Goal: Check status: Check status

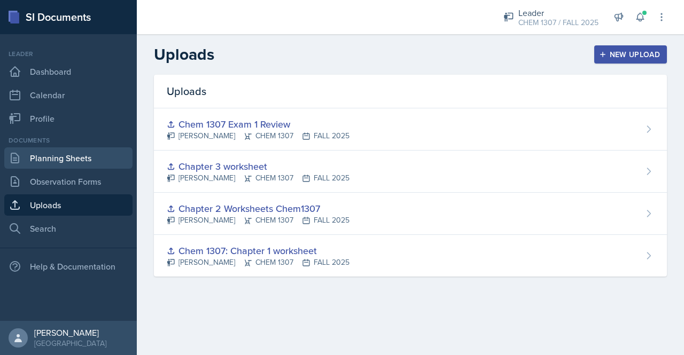
click at [70, 158] on link "Planning Sheets" at bounding box center [68, 157] width 128 height 21
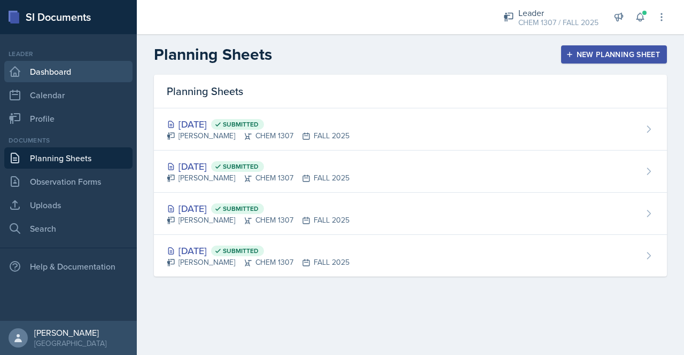
click at [58, 75] on link "Dashboard" at bounding box center [68, 71] width 128 height 21
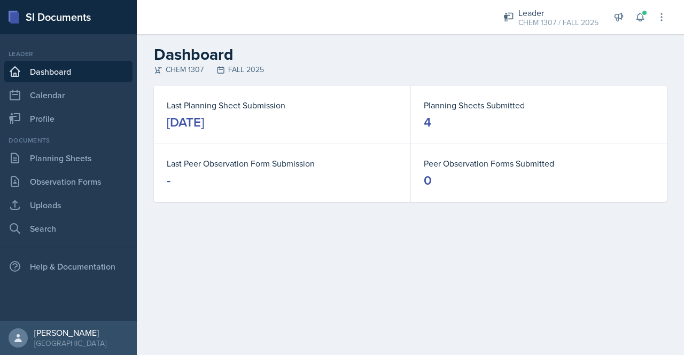
click at [401, 292] on main "Dashboard CHEM 1307 FALL 2025 Last Planning Sheet Submission [DATE] Planning Sh…" at bounding box center [410, 194] width 547 height 321
click at [62, 159] on link "Planning Sheets" at bounding box center [68, 157] width 128 height 21
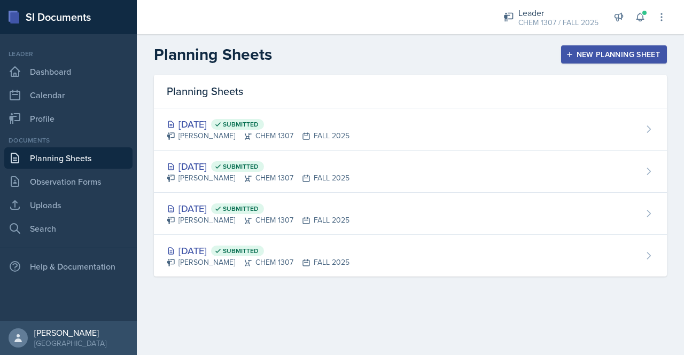
click at [417, 15] on div at bounding box center [310, 17] width 330 height 34
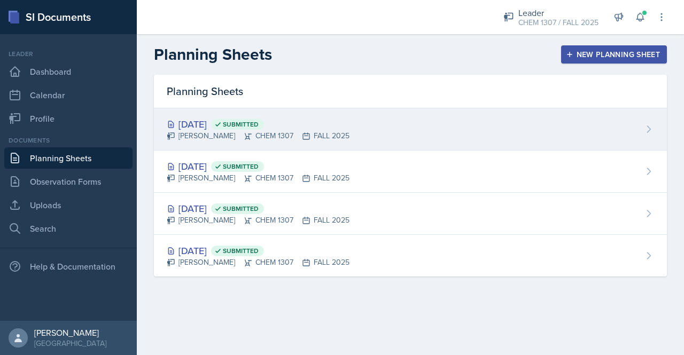
click at [196, 123] on div "[DATE] Submitted" at bounding box center [258, 124] width 183 height 14
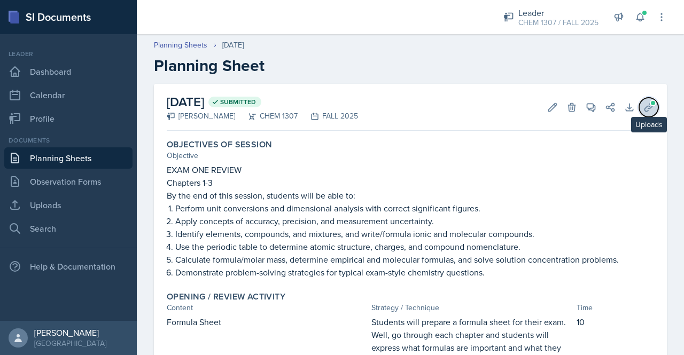
click at [639, 114] on button "Uploads" at bounding box center [648, 107] width 19 height 19
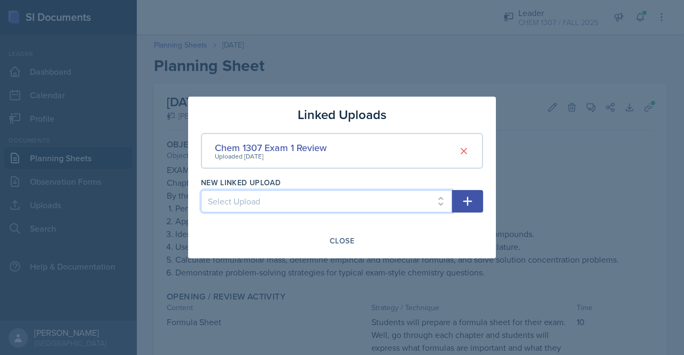
click at [360, 201] on select "Select Upload Chem 1307: Chapter 1 worksheet Chapter 2 Worksheets Chem1307 Chap…" at bounding box center [326, 201] width 251 height 22
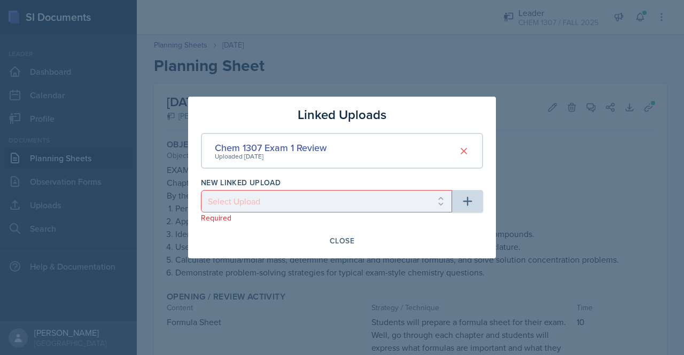
click at [481, 229] on div "Linked Uploads Chem 1307 Exam 1 Review Uploaded [DATE] New Linked Upload Select…" at bounding box center [342, 178] width 308 height 162
click at [340, 240] on div "Close" at bounding box center [342, 241] width 25 height 9
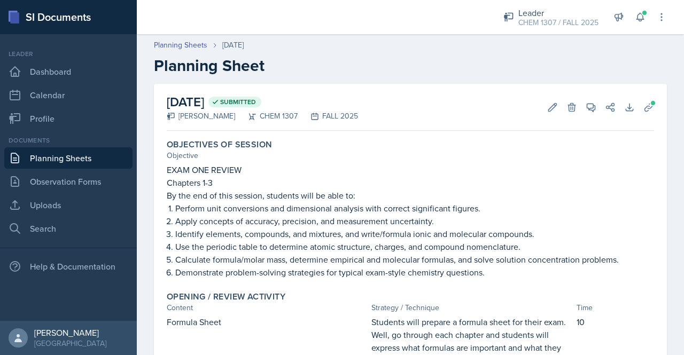
click at [66, 160] on link "Planning Sheets" at bounding box center [68, 157] width 128 height 21
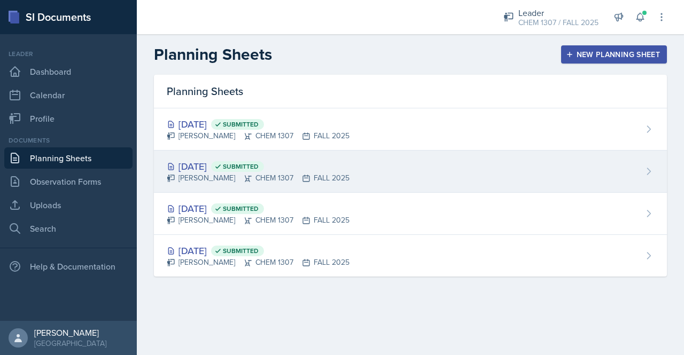
click at [213, 165] on div "[DATE] Submitted" at bounding box center [258, 166] width 183 height 14
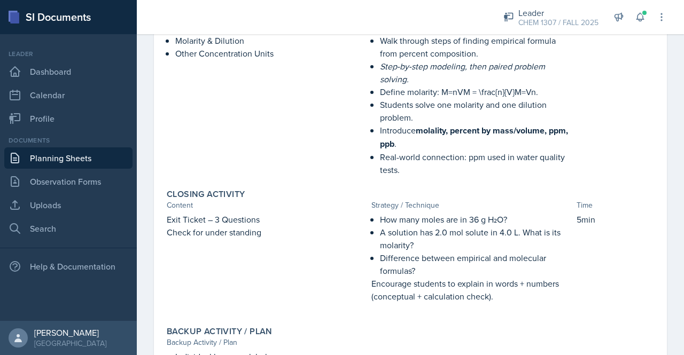
scroll to position [495, 0]
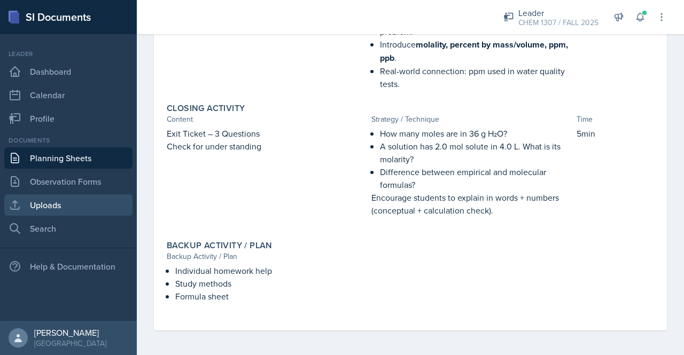
click at [65, 206] on link "Uploads" at bounding box center [68, 205] width 128 height 21
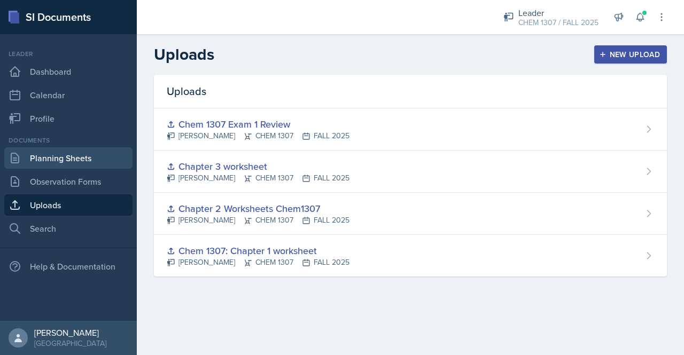
click at [74, 165] on link "Planning Sheets" at bounding box center [68, 157] width 128 height 21
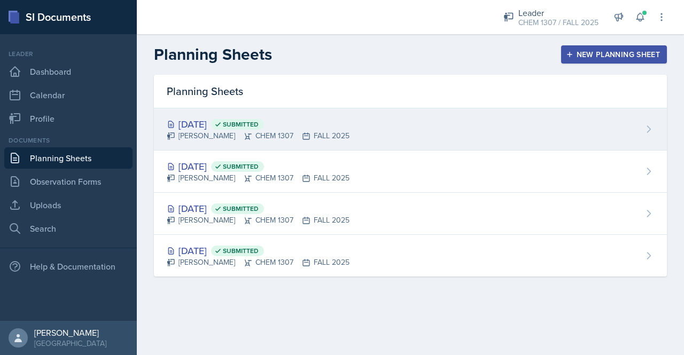
click at [229, 121] on div "[DATE] Submitted" at bounding box center [258, 124] width 183 height 14
